Goal: Navigation & Orientation: Go to known website

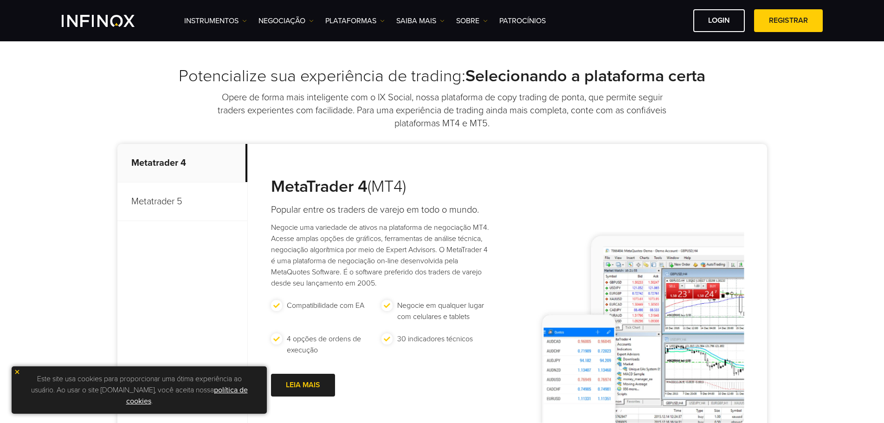
scroll to position [371, 0]
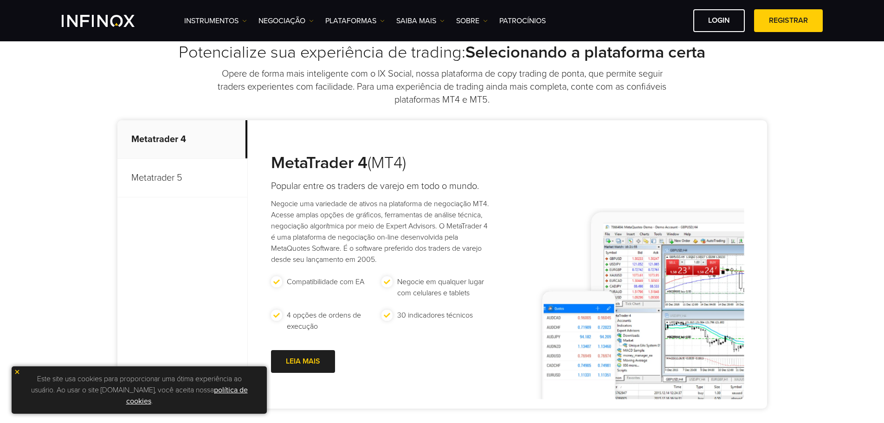
click at [183, 187] on p "Metatrader 5" at bounding box center [182, 178] width 130 height 39
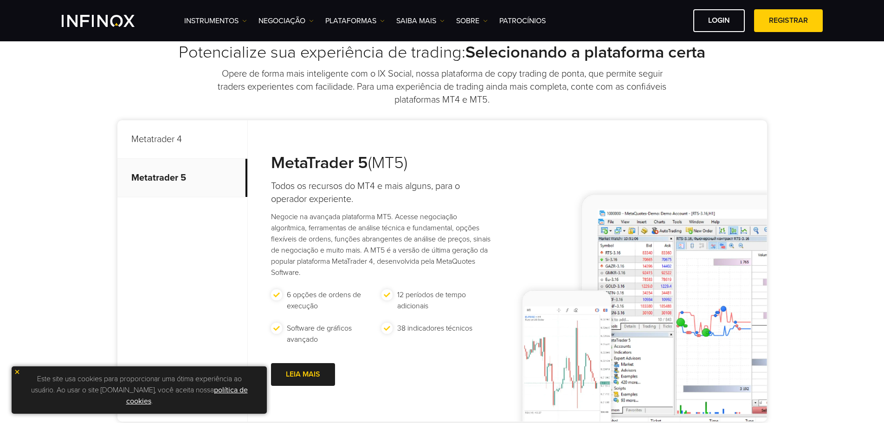
click at [205, 144] on p "Metatrader 4" at bounding box center [182, 139] width 130 height 39
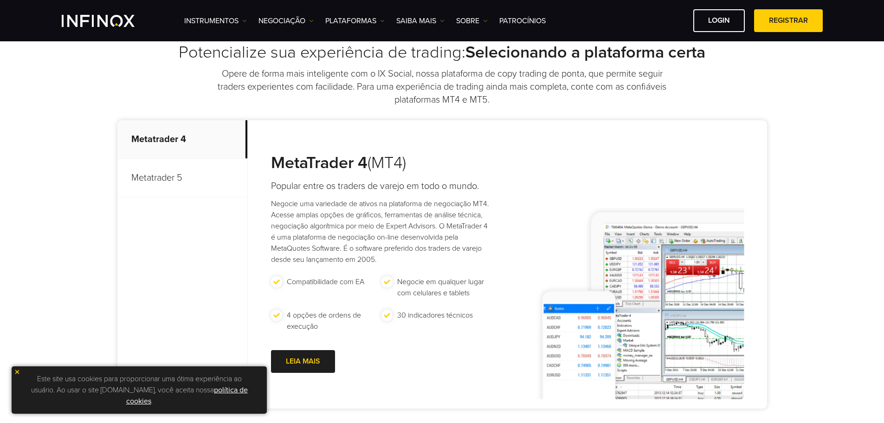
scroll to position [0, 0]
click at [197, 172] on p "Metatrader 5" at bounding box center [182, 178] width 130 height 39
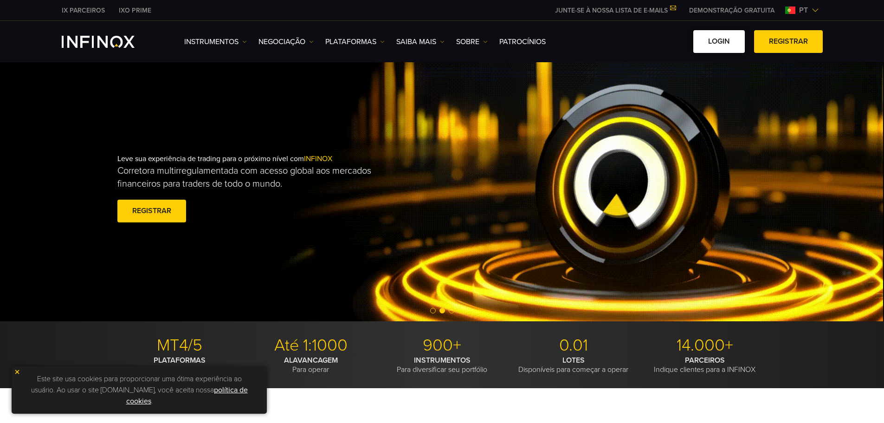
click at [722, 39] on link "Login" at bounding box center [720, 41] width 52 height 23
